Goal: Contribute content: Contribute content

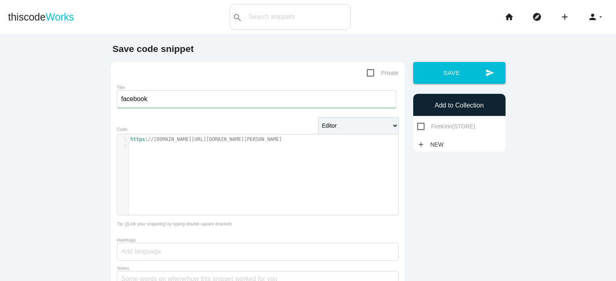
click at [442, 108] on h6 "Add to Collection" at bounding box center [459, 105] width 84 height 7
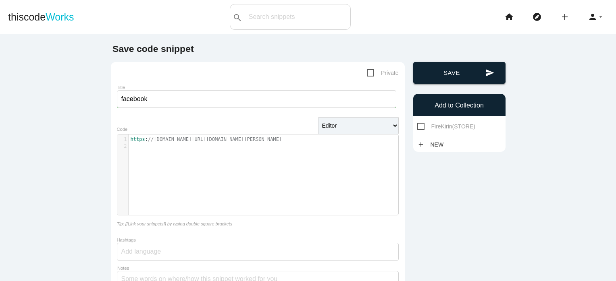
click at [453, 74] on button "send Save" at bounding box center [459, 73] width 92 height 22
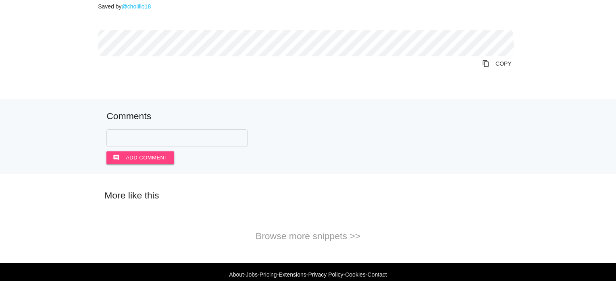
scroll to position [106, 0]
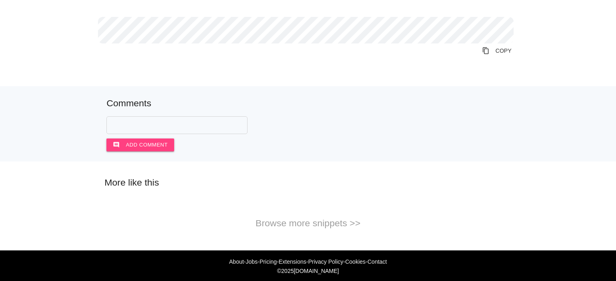
click at [298, 224] on h5 "Browse more snippets >>" at bounding box center [308, 223] width 616 height 10
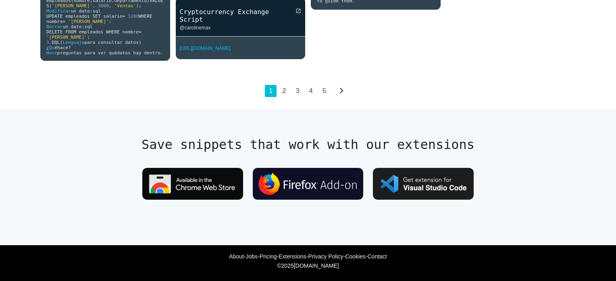
scroll to position [2603, 0]
click at [281, 97] on link "2" at bounding box center [284, 91] width 12 height 12
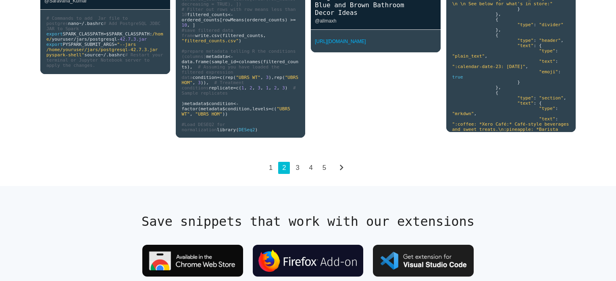
scroll to position [2055, 0]
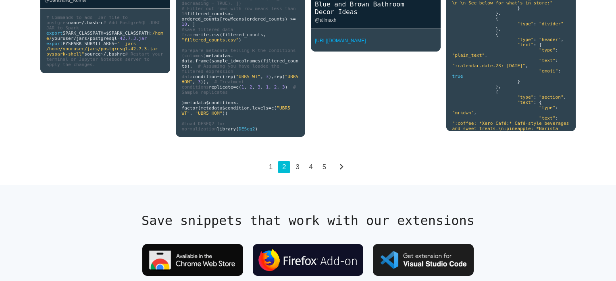
click at [306, 173] on link "4" at bounding box center [311, 167] width 12 height 12
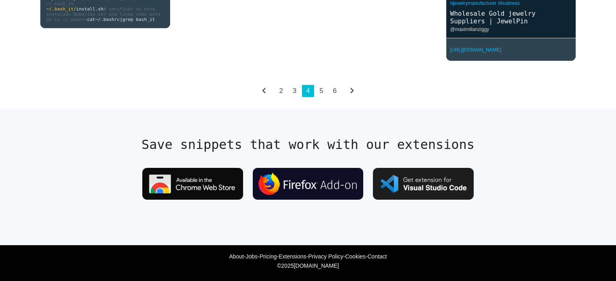
scroll to position [2123, 0]
click at [331, 97] on link "6" at bounding box center [335, 91] width 12 height 12
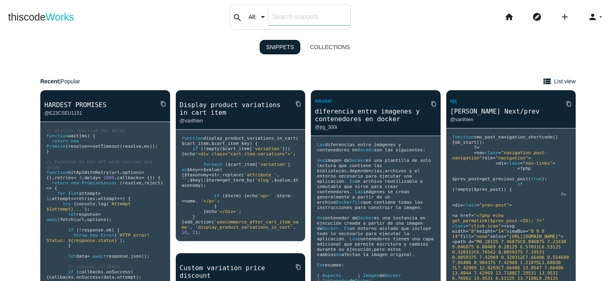
click at [267, 20] on div "search All: All: Code: Title: Tag: All: Code: Title: Tag:" at bounding box center [290, 17] width 121 height 26
type input "bock"
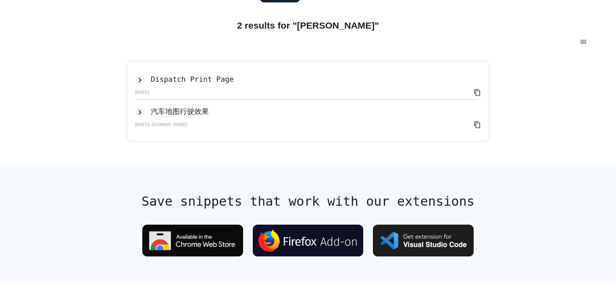
scroll to position [52, 0]
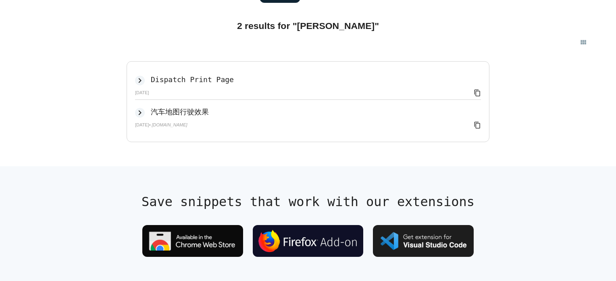
click at [237, 133] on div "keyboard_arrow_right 汽车地图行驶效果 body { padding : 0px ; margin : 0px ; width : 0 %…" at bounding box center [298, 118] width 366 height 32
click at [137, 115] on icon "keyboard_arrow_right" at bounding box center [140, 113] width 10 height 10
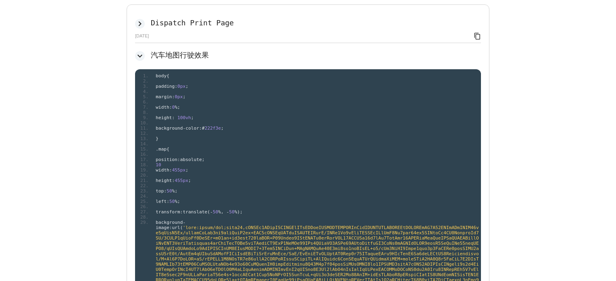
scroll to position [0, 0]
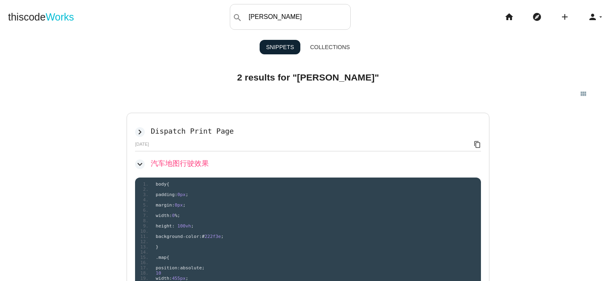
click at [189, 164] on h2 "汽车地图行驶效果" at bounding box center [180, 163] width 58 height 8
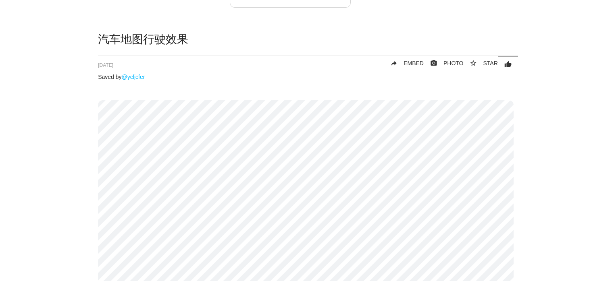
scroll to position [19, 0]
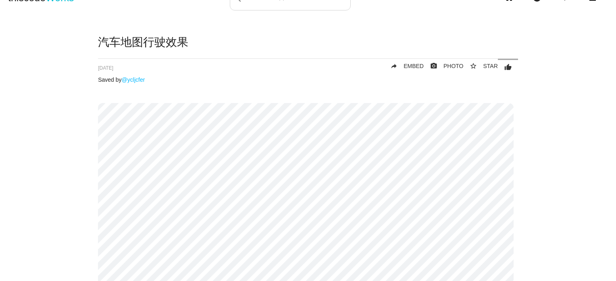
click at [408, 70] on link "reply EMBED" at bounding box center [404, 66] width 40 height 15
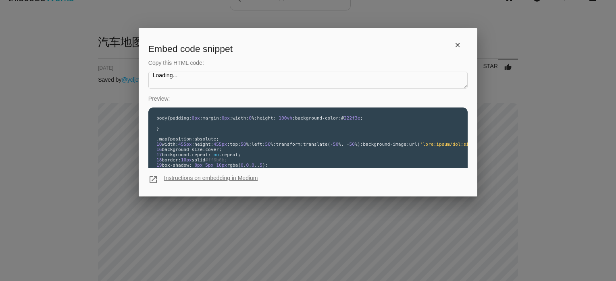
type textarea "<iframe src="[URL][DOMAIN_NAME]" style="width: 100%; height: 619px;" frameborde…"
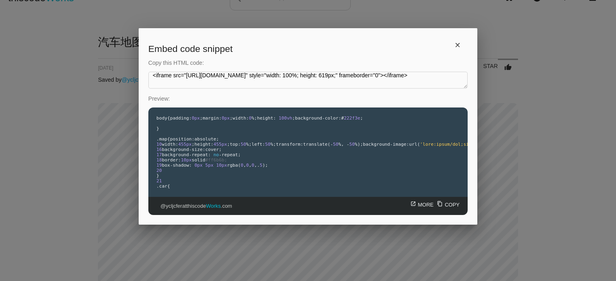
click at [439, 79] on textarea "Loading..." at bounding box center [307, 80] width 319 height 17
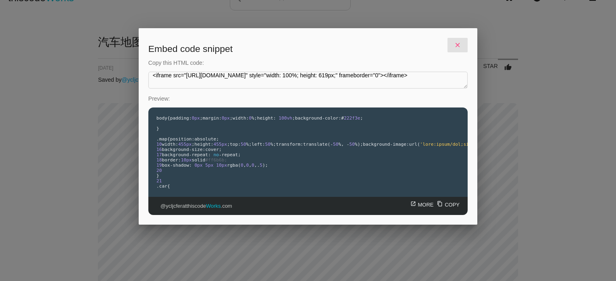
click at [454, 46] on icon "close" at bounding box center [457, 45] width 7 height 15
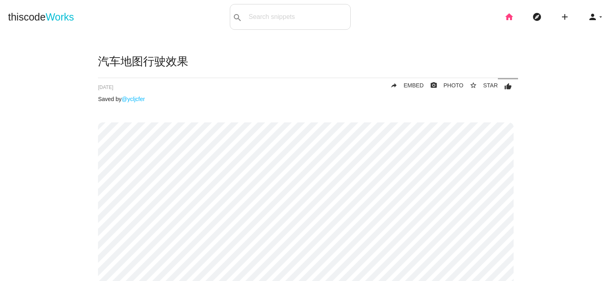
click at [504, 20] on icon "home" at bounding box center [509, 17] width 10 height 26
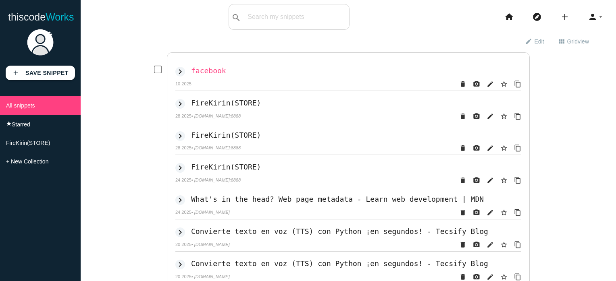
click at [211, 72] on h2 "facebook" at bounding box center [208, 71] width 35 height 8
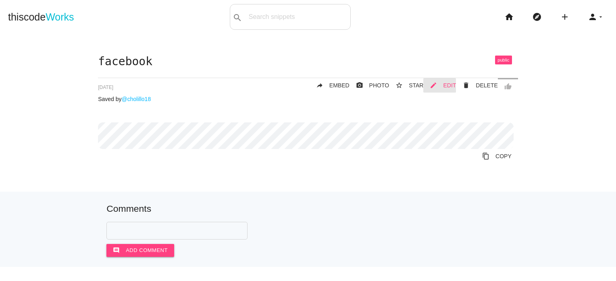
click at [445, 88] on span "EDIT" at bounding box center [449, 85] width 13 height 6
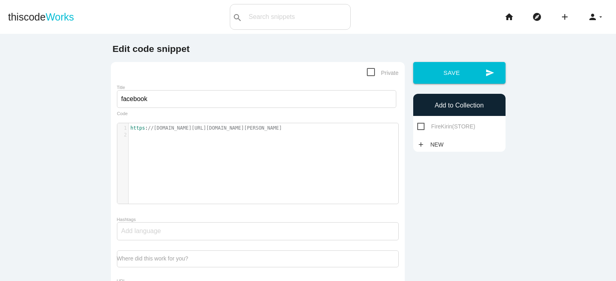
type textarea "​"
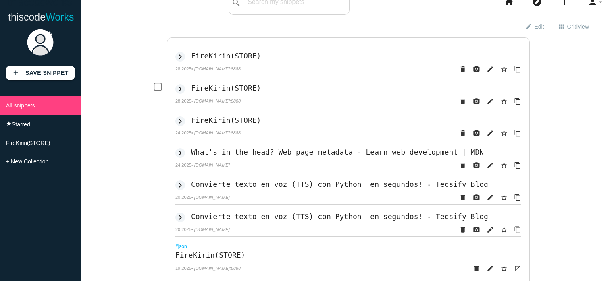
scroll to position [7, 0]
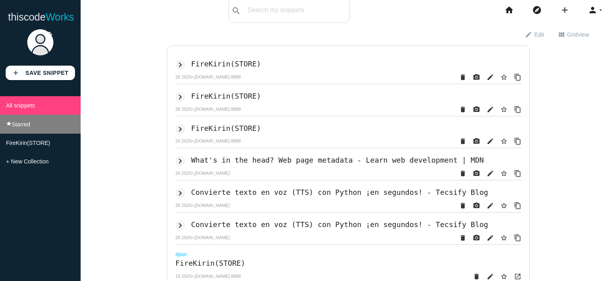
click at [25, 125] on span "Starred" at bounding box center [21, 124] width 19 height 6
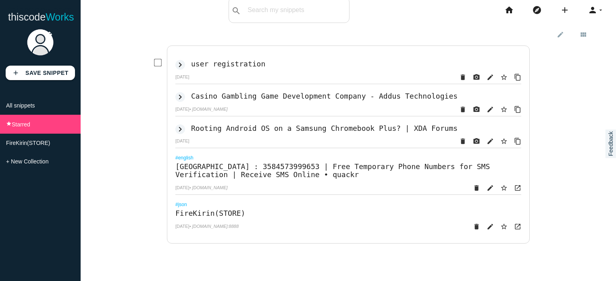
click at [232, 69] on div "keyboard_arrow_right user registration" at bounding box center [348, 64] width 346 height 12
click at [226, 65] on h2 "user registration" at bounding box center [228, 64] width 74 height 8
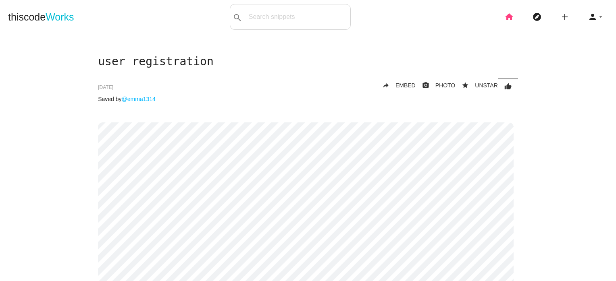
click at [505, 16] on icon "home" at bounding box center [509, 17] width 10 height 26
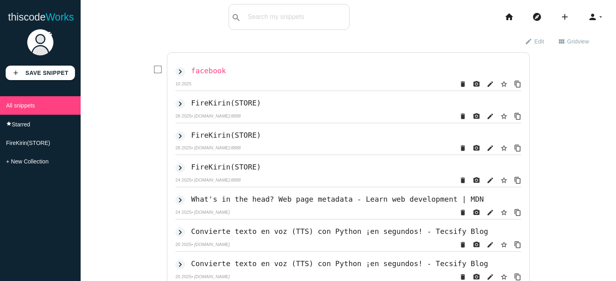
click at [212, 67] on h2 "facebook" at bounding box center [208, 71] width 35 height 8
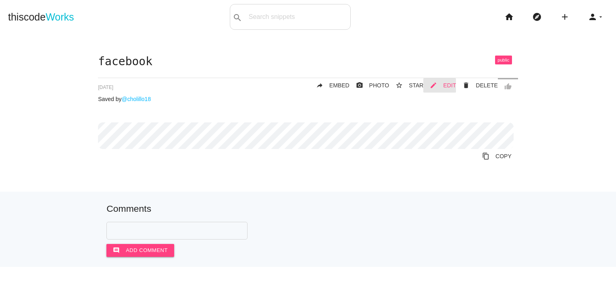
click at [447, 86] on span "EDIT" at bounding box center [449, 85] width 13 height 6
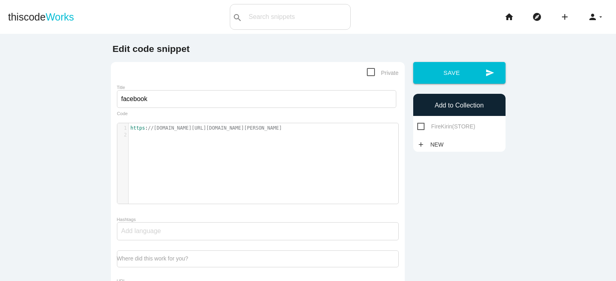
type textarea "​"
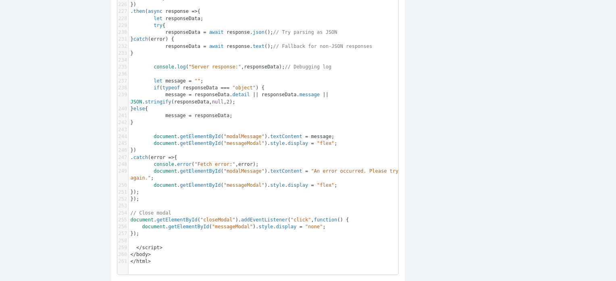
scroll to position [1852, 0]
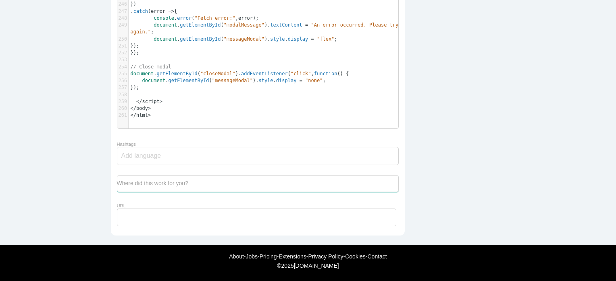
click at [369, 184] on textarea "Where did this work for you?" at bounding box center [258, 183] width 282 height 17
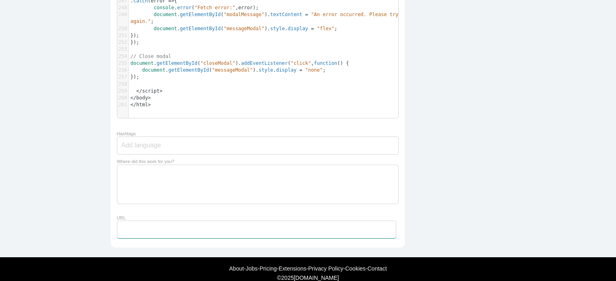
click at [166, 239] on input "URL" at bounding box center [256, 230] width 279 height 18
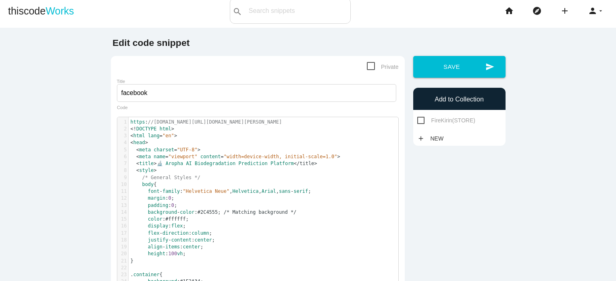
scroll to position [0, 0]
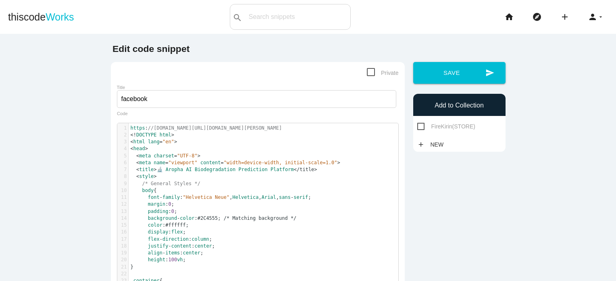
type input "ww"
click at [188, 126] on span "//[DOMAIN_NAME][URL][DOMAIN_NAME][PERSON_NAME]" at bounding box center [215, 128] width 134 height 6
drag, startPoint x: 225, startPoint y: 129, endPoint x: 126, endPoint y: 127, distance: 99.6
click at [129, 127] on pre "https : //www.facebook.com/merse.lopez" at bounding box center [267, 128] width 276 height 7
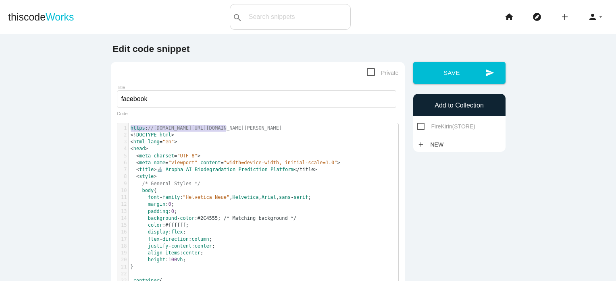
type textarea "​https://www.facebook.com/merse.lopez"
click at [235, 127] on pre "https : //www.facebook.com/merse.lopez" at bounding box center [267, 128] width 276 height 7
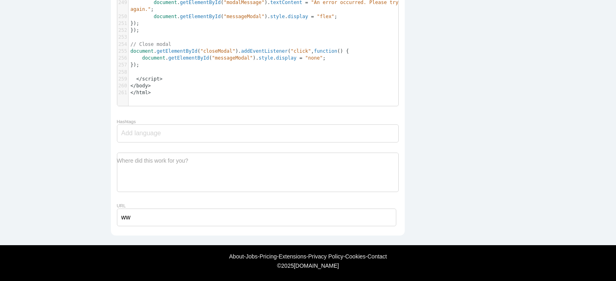
scroll to position [1874, 0]
click at [142, 215] on input "ww" at bounding box center [256, 218] width 279 height 18
type input "w"
paste input "[URL][DOMAIN_NAME][DOMAIN_NAME][PERSON_NAME]"
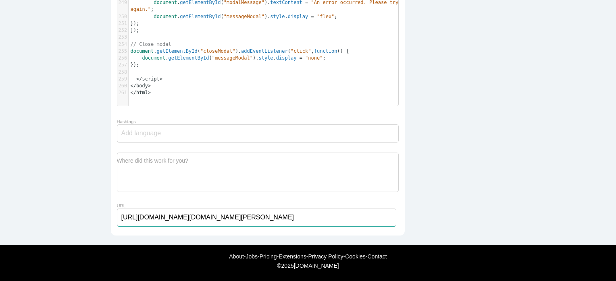
type input "[URL][DOMAIN_NAME][DOMAIN_NAME][PERSON_NAME]"
click at [194, 131] on div at bounding box center [258, 134] width 282 height 18
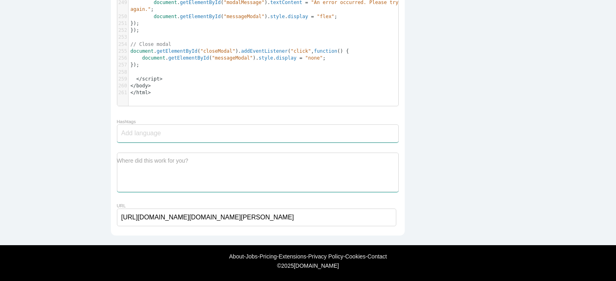
click at [163, 162] on textarea "Where did this work for you?" at bounding box center [258, 173] width 282 height 40
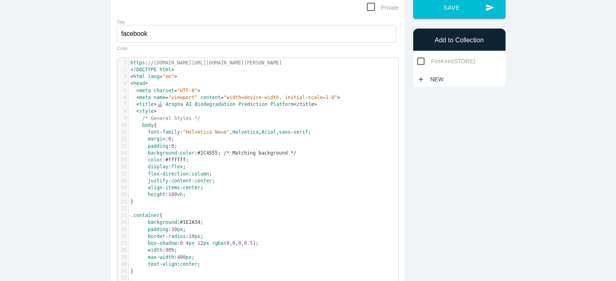
scroll to position [0, 0]
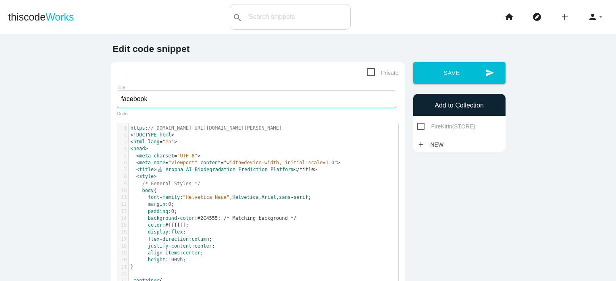
click at [206, 100] on input "facebook" at bounding box center [256, 99] width 279 height 18
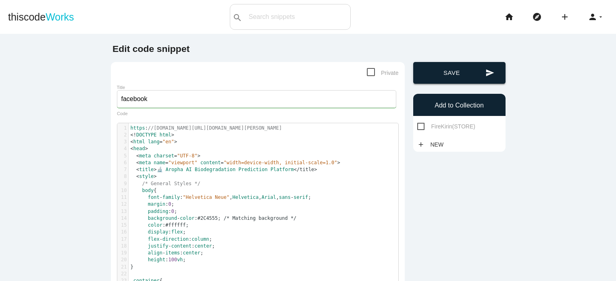
click at [457, 77] on button "send Save" at bounding box center [459, 73] width 92 height 22
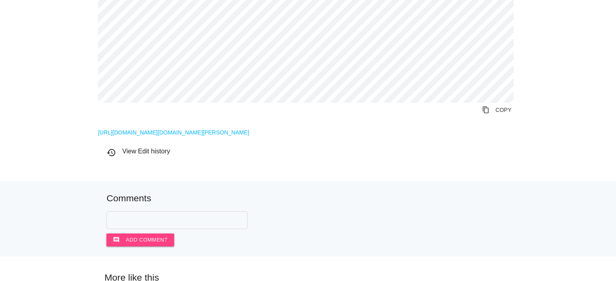
scroll to position [1696, 0]
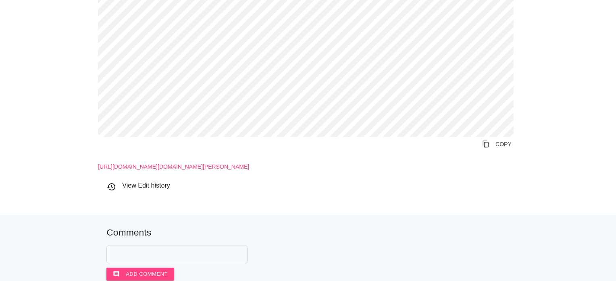
click at [144, 170] on link "[URL][DOMAIN_NAME][DOMAIN_NAME][PERSON_NAME]" at bounding box center [173, 167] width 151 height 6
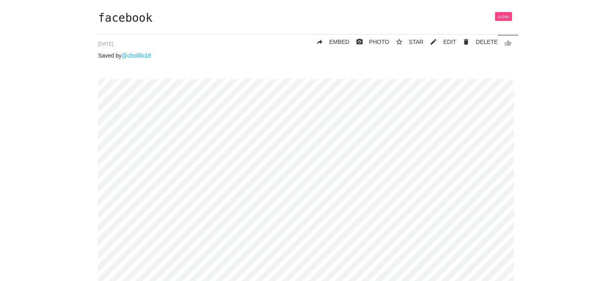
scroll to position [0, 0]
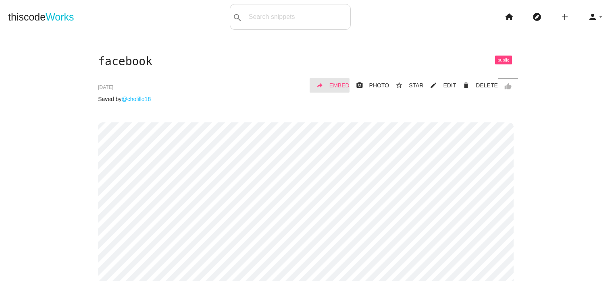
click at [343, 89] on span "EMBED" at bounding box center [339, 85] width 20 height 6
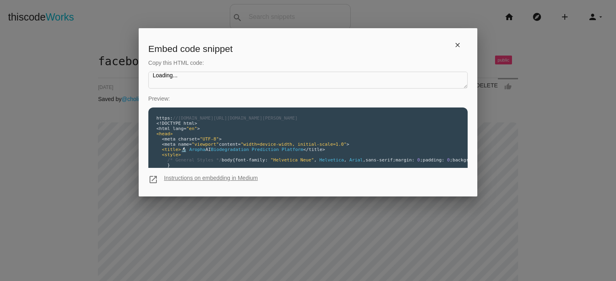
type textarea "<iframe src="[URL][DOMAIN_NAME]" style="width: 100%; height: 3492px;" framebord…"
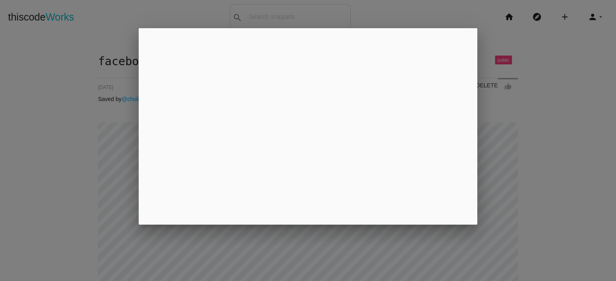
scroll to position [1322, 0]
click at [158, 208] on p "open_in_new Instructions on embedding in Medium" at bounding box center [307, 206] width 319 height 6
click at [155, 208] on icon "open_in_new" at bounding box center [153, 208] width 10 height 10
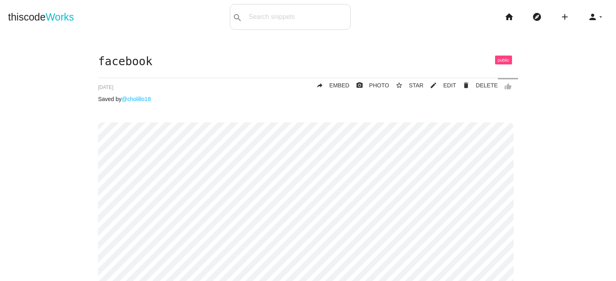
click at [500, 62] on span at bounding box center [503, 60] width 17 height 9
click at [495, 57] on span at bounding box center [503, 60] width 17 height 9
click at [504, 15] on icon "home" at bounding box center [509, 17] width 10 height 26
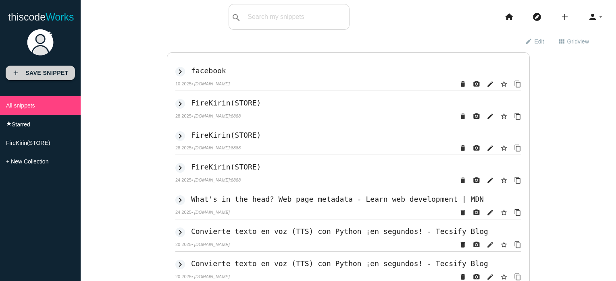
click at [54, 74] on b "Save Snippet" at bounding box center [46, 73] width 43 height 6
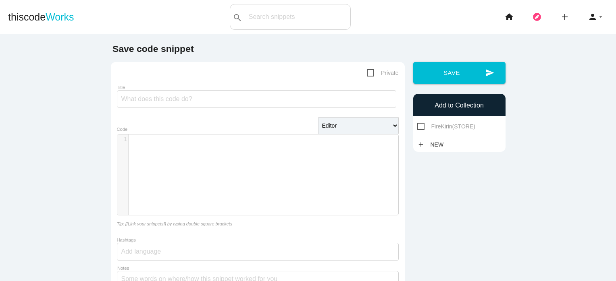
click at [532, 19] on icon "explore" at bounding box center [537, 17] width 10 height 26
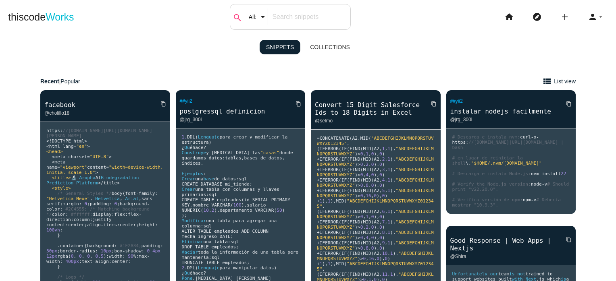
click at [238, 21] on icon "search" at bounding box center [238, 18] width 10 height 26
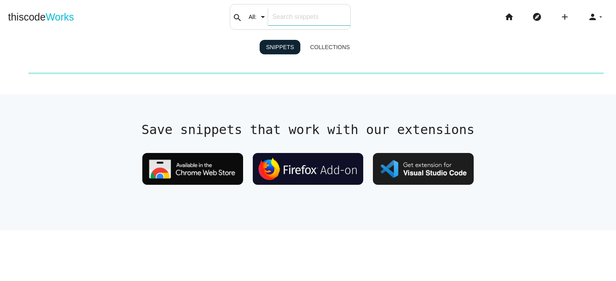
click at [302, 15] on input "text" at bounding box center [309, 16] width 82 height 17
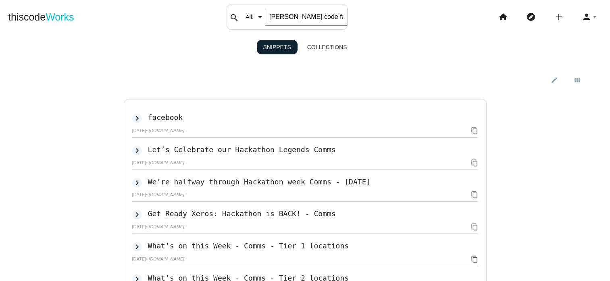
type input "bock code facebook"
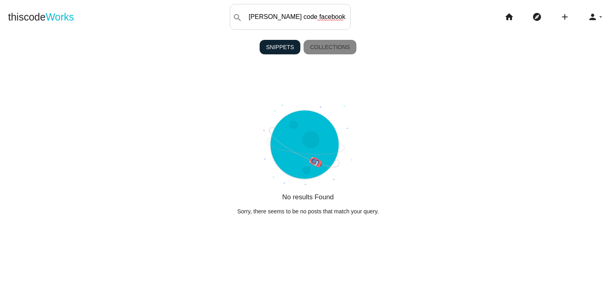
click at [320, 45] on link "Collections" at bounding box center [330, 47] width 53 height 15
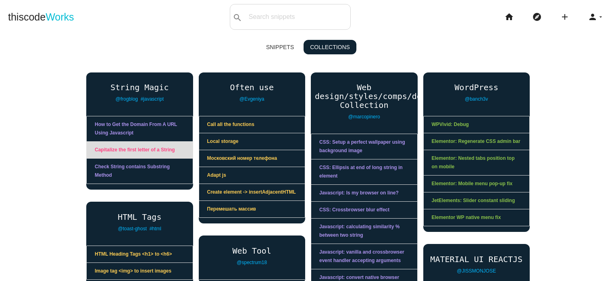
click at [148, 155] on link "Capitalize the first letter of a String" at bounding box center [140, 150] width 106 height 17
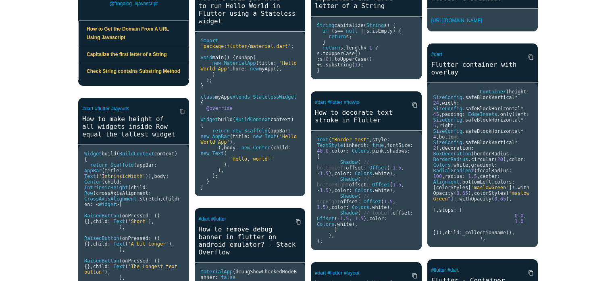
scroll to position [351, 0]
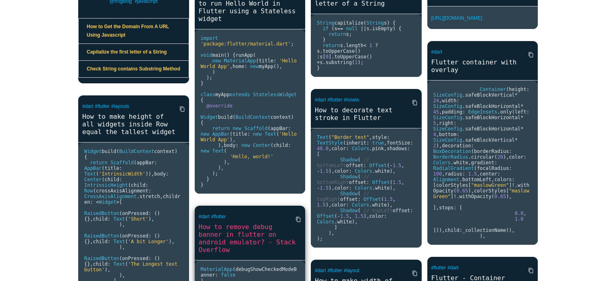
drag, startPoint x: 251, startPoint y: 248, endPoint x: 229, endPoint y: 248, distance: 22.2
click at [229, 248] on link "How to remove debug banner in flutter on android emulator? - Stack Overflow" at bounding box center [250, 239] width 111 height 32
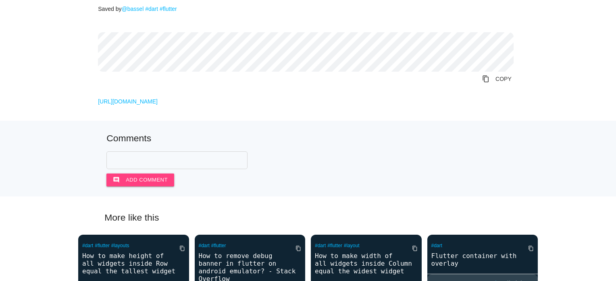
scroll to position [99, 0]
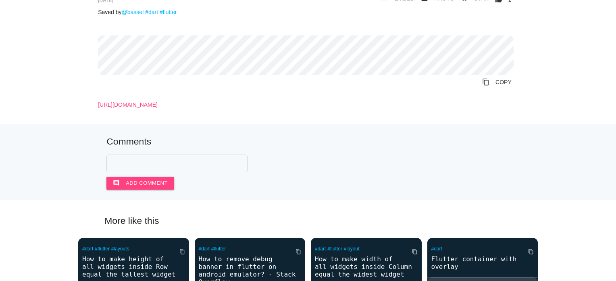
click at [158, 104] on link "https://stackoverflow.com/questions/48893935/how-to-remove-debug-banner-in-flut…" at bounding box center [128, 105] width 60 height 6
